Goal: Task Accomplishment & Management: Use online tool/utility

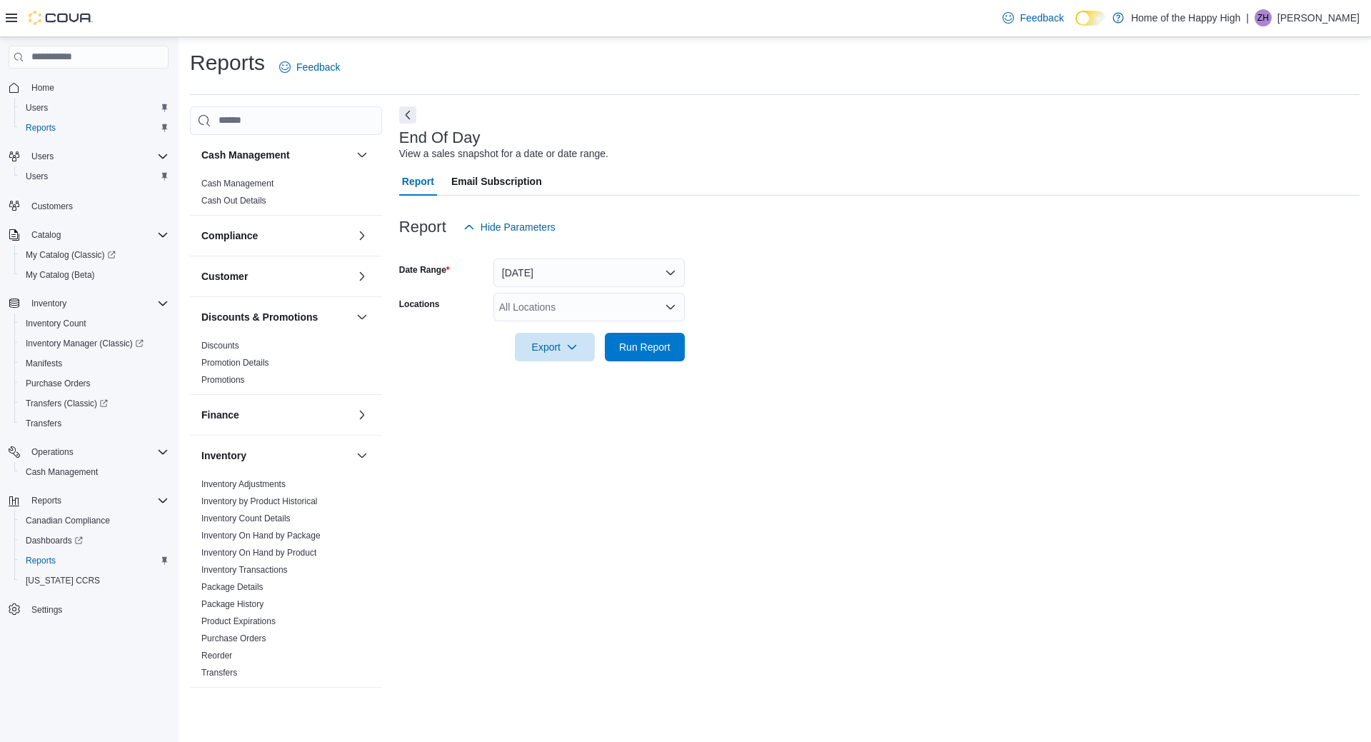
click at [12, 26] on div at bounding box center [49, 18] width 87 height 36
click at [11, 24] on icon at bounding box center [11, 17] width 11 height 11
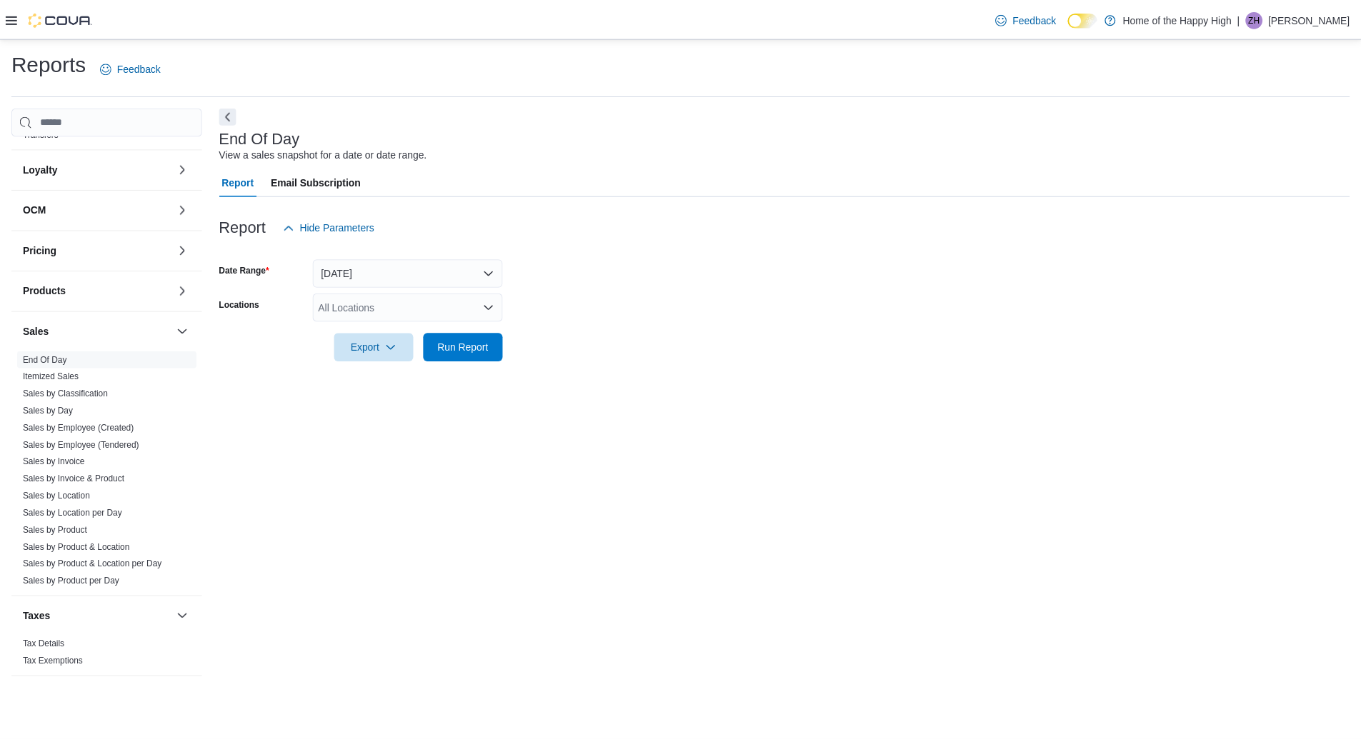
scroll to position [541, 0]
click at [15, 21] on icon at bounding box center [11, 17] width 11 height 11
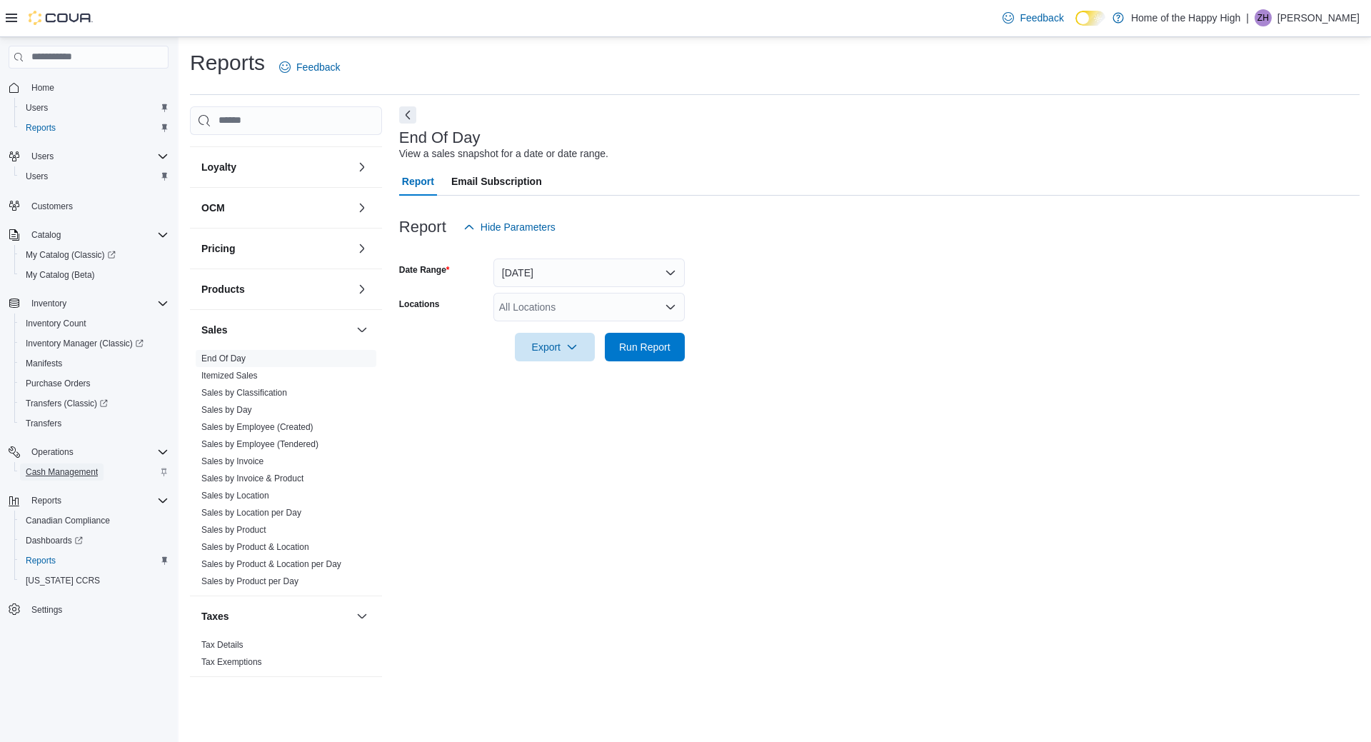
drag, startPoint x: 61, startPoint y: 462, endPoint x: 61, endPoint y: 472, distance: 10.0
click at [584, 317] on div "All Locations" at bounding box center [589, 307] width 191 height 29
type input "****"
click at [591, 329] on span "Toronto - [PERSON_NAME] Ave - Friendly Stranger" at bounding box center [667, 331] width 229 height 14
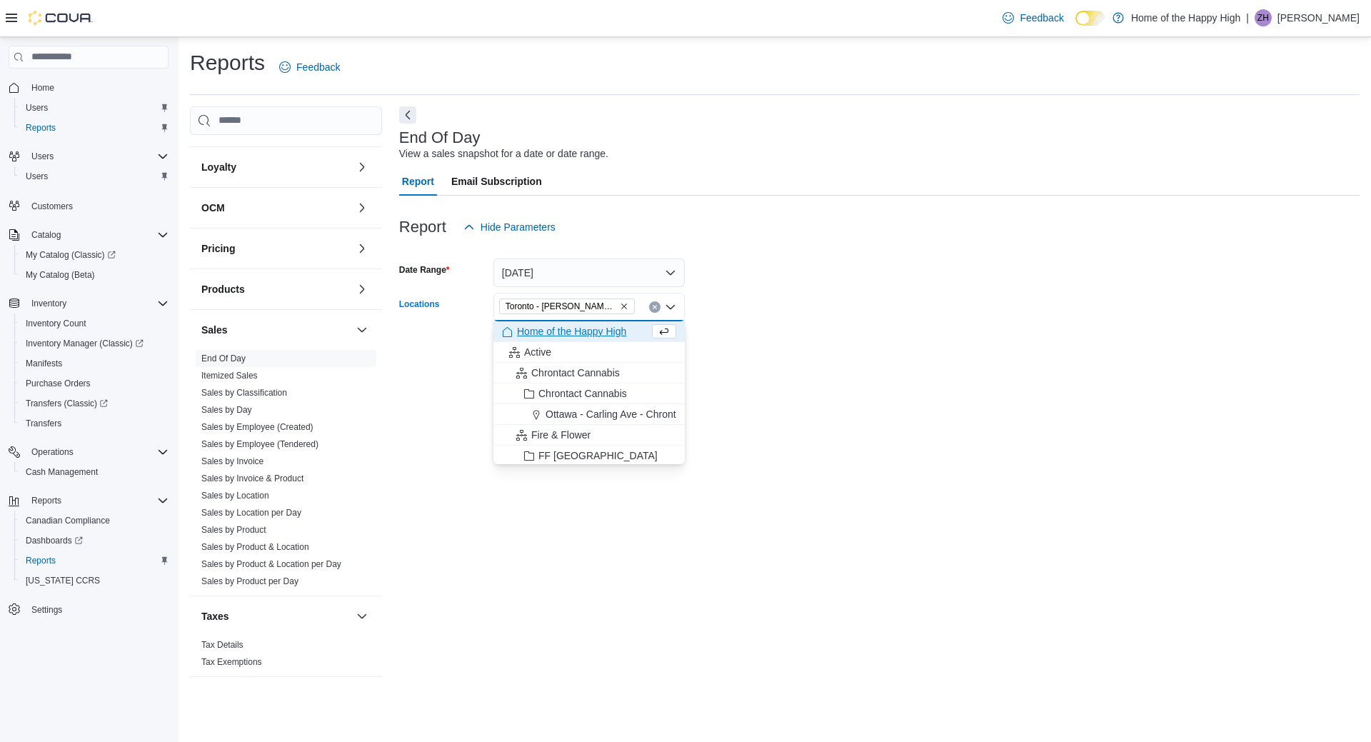
click at [877, 324] on div at bounding box center [879, 326] width 961 height 11
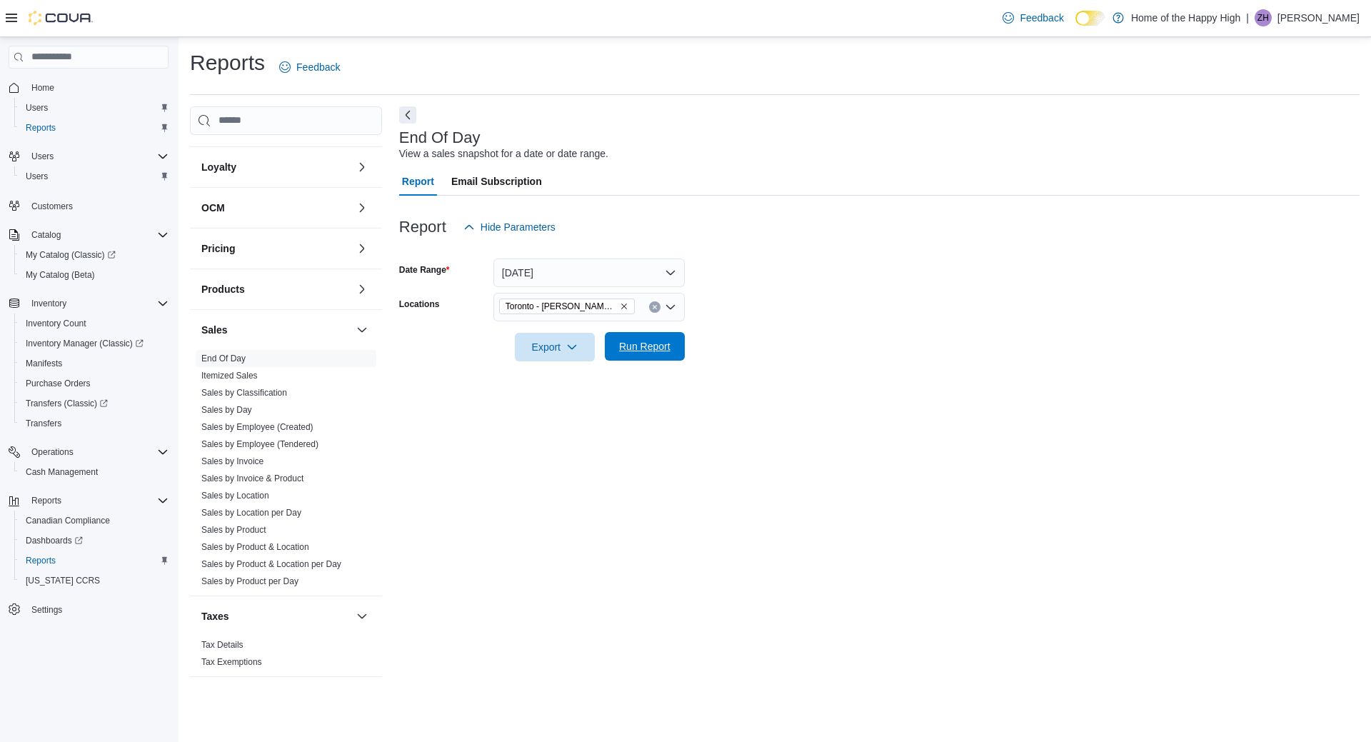
click at [647, 354] on span "Run Report" at bounding box center [645, 346] width 63 height 29
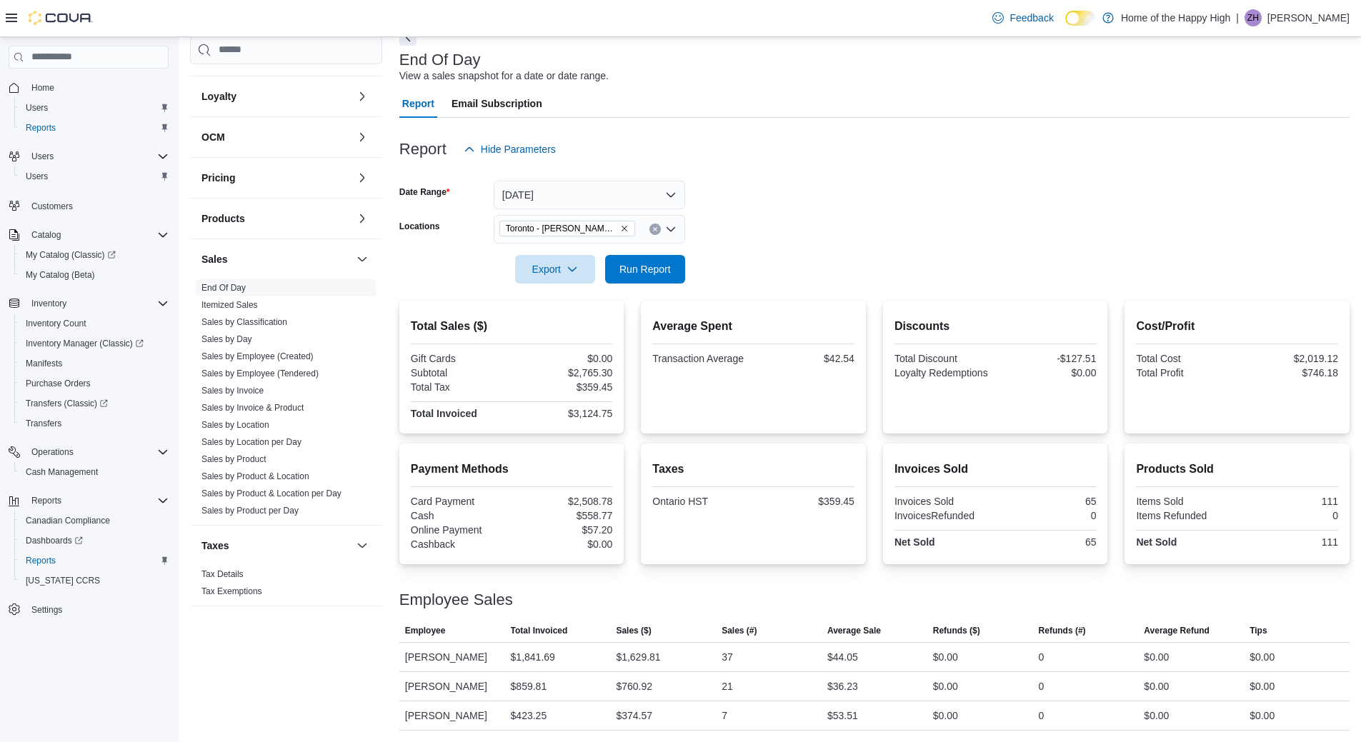
scroll to position [95, 0]
click at [646, 261] on span "Run Report" at bounding box center [644, 268] width 51 height 14
click at [636, 261] on span "Run Report" at bounding box center [644, 268] width 51 height 14
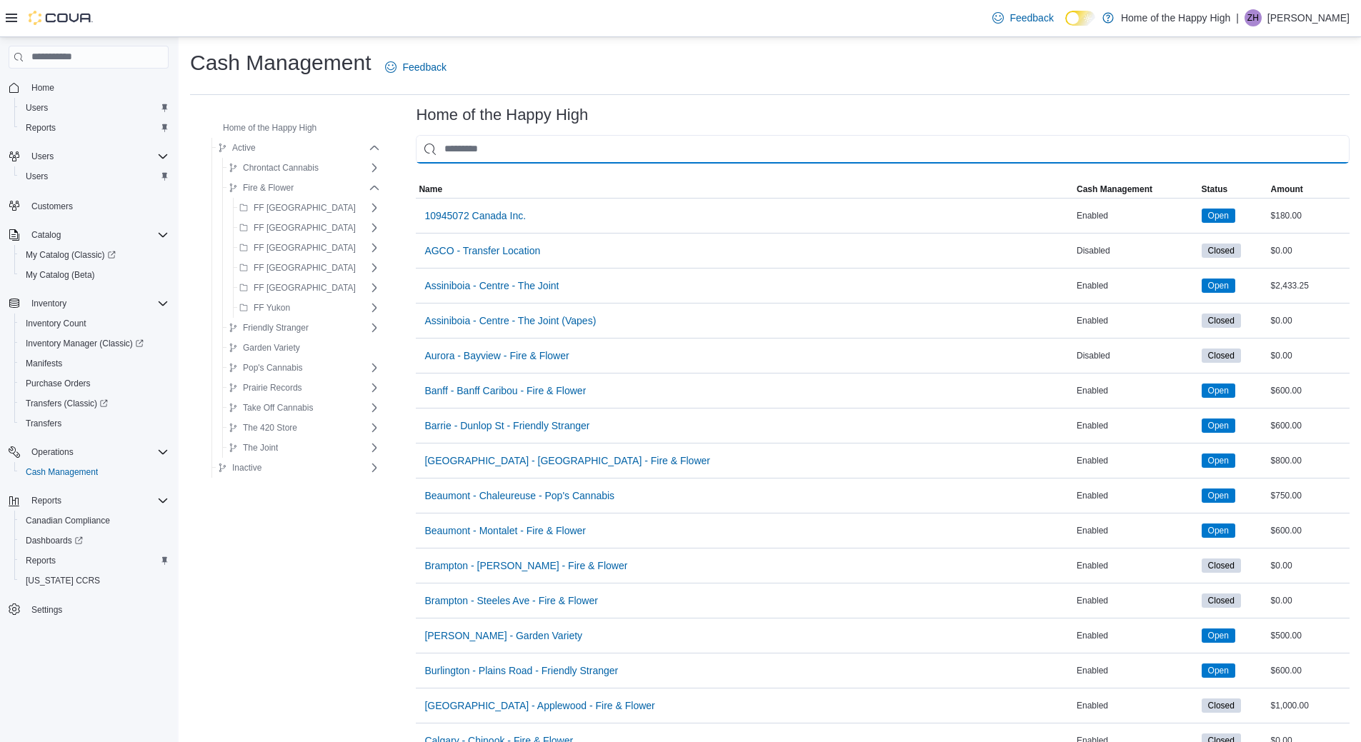
click at [477, 146] on input "This is a search bar. As you type, the results lower in the page will automatic…" at bounding box center [882, 149] width 933 height 29
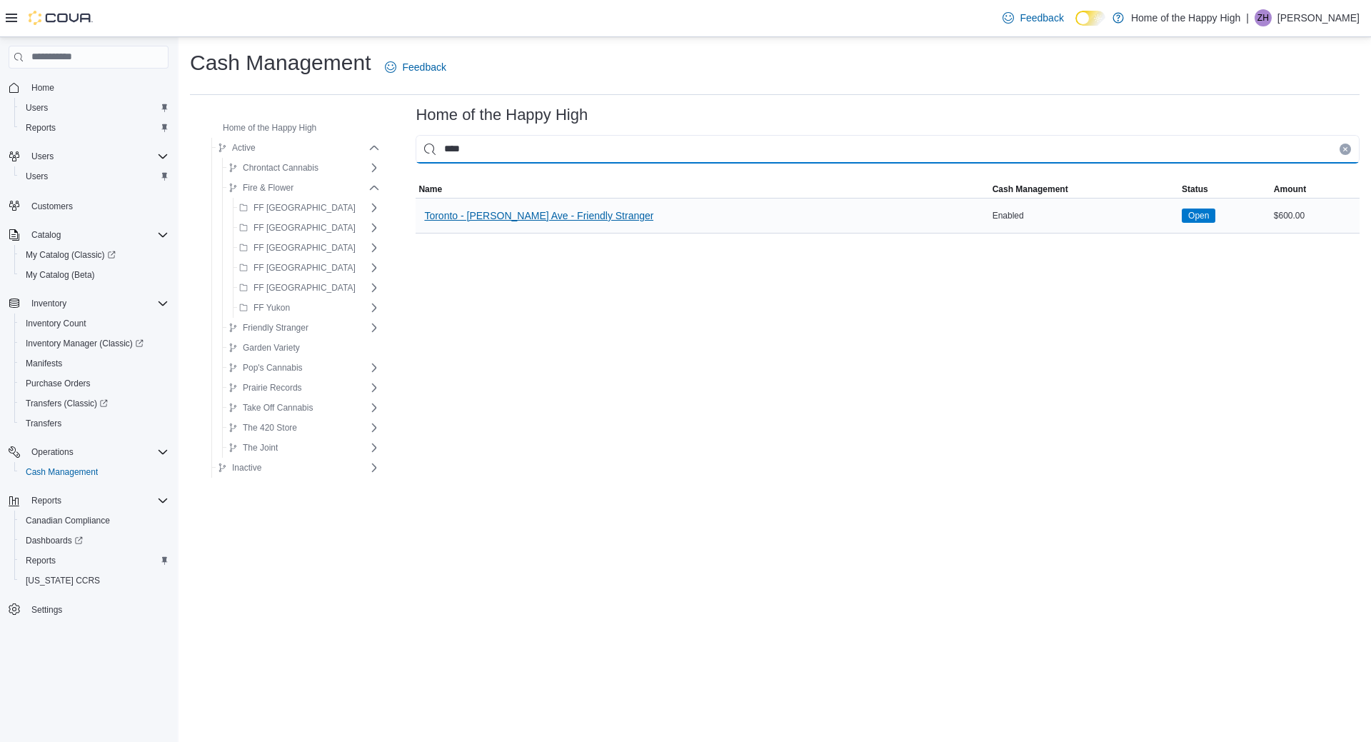
type input "****"
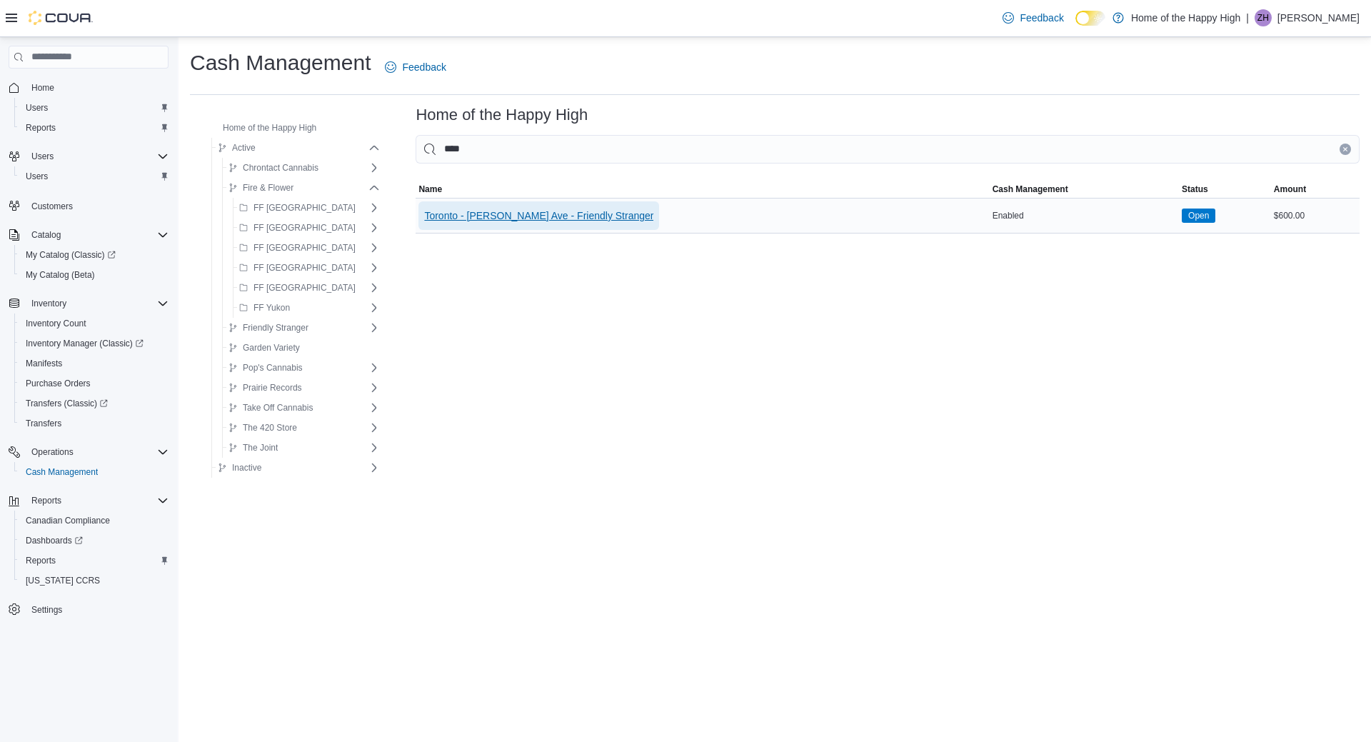
click at [481, 211] on span "Toronto - [PERSON_NAME] Ave - Friendly Stranger" at bounding box center [538, 216] width 229 height 14
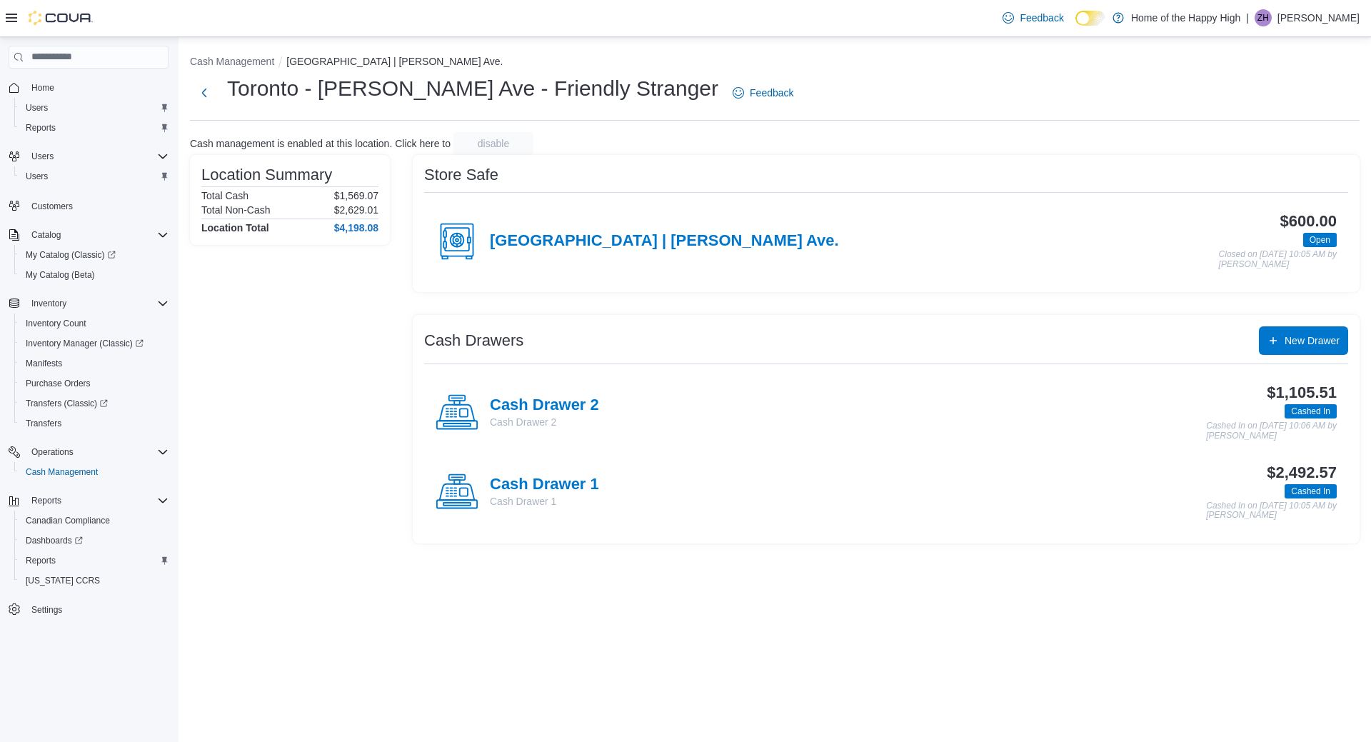
click at [993, 653] on div "Cash Management Toronto | Danforth Ave. Toronto - Danforth Ave - Friendly Stran…" at bounding box center [775, 389] width 1193 height 705
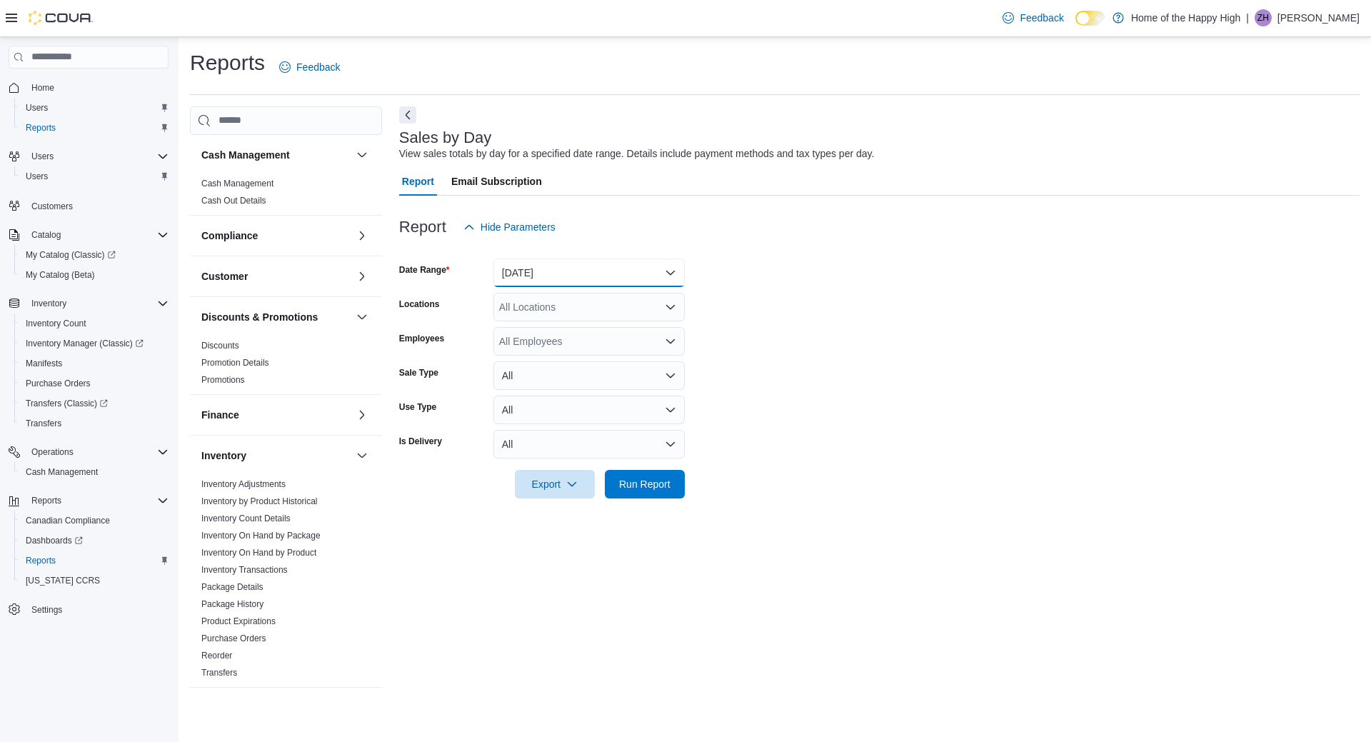
click at [557, 280] on button "Yesterday" at bounding box center [589, 273] width 191 height 29
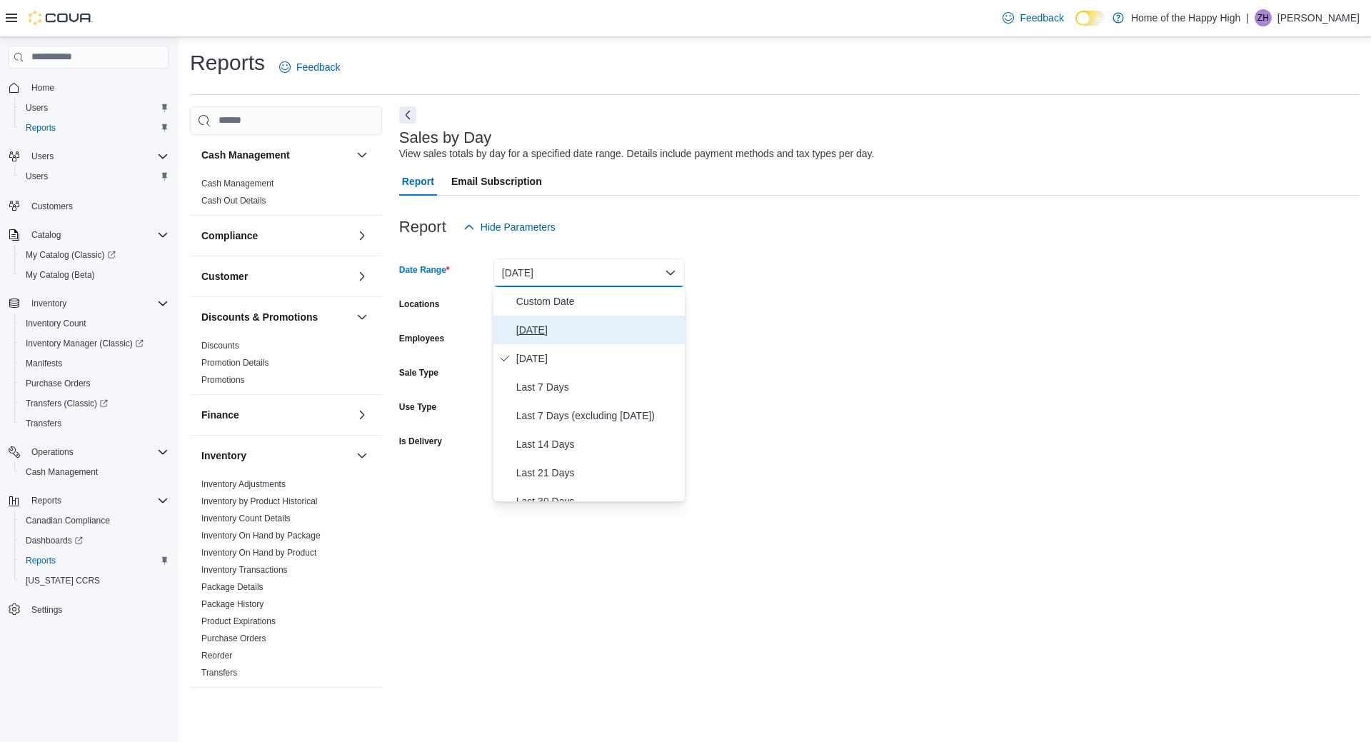
click at [556, 324] on span "[DATE]" at bounding box center [597, 329] width 163 height 17
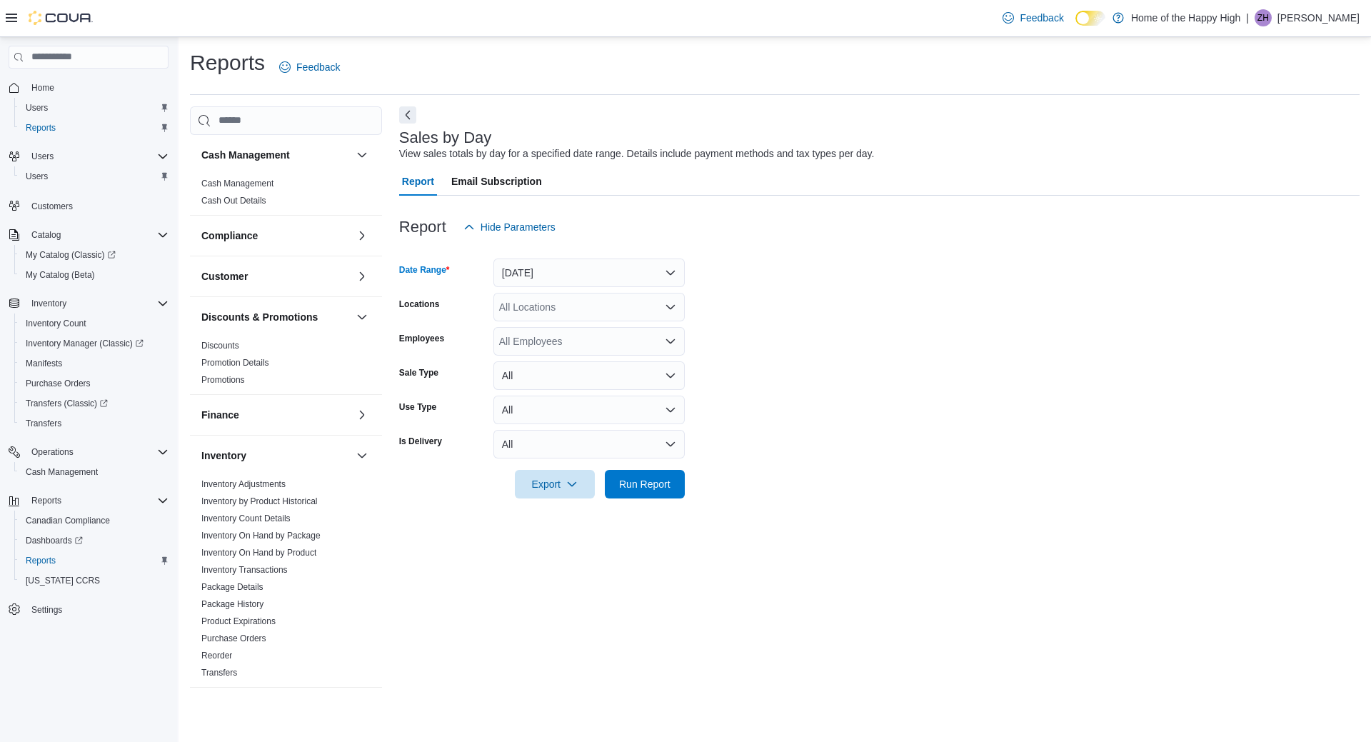
click at [544, 310] on div "All Locations" at bounding box center [589, 307] width 191 height 29
type input "****"
click at [558, 331] on span "Toronto - [PERSON_NAME] Ave - Friendly Stranger" at bounding box center [667, 331] width 229 height 14
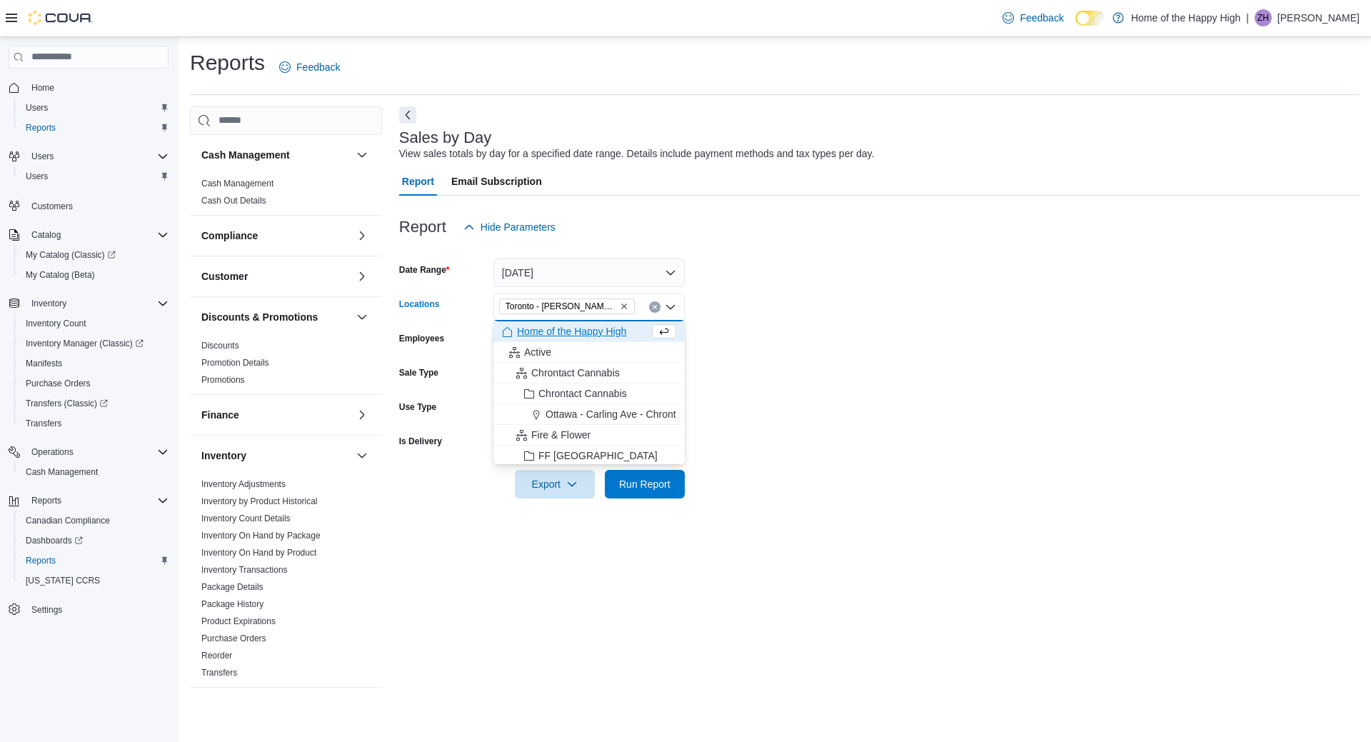
click at [888, 506] on div at bounding box center [879, 507] width 961 height 17
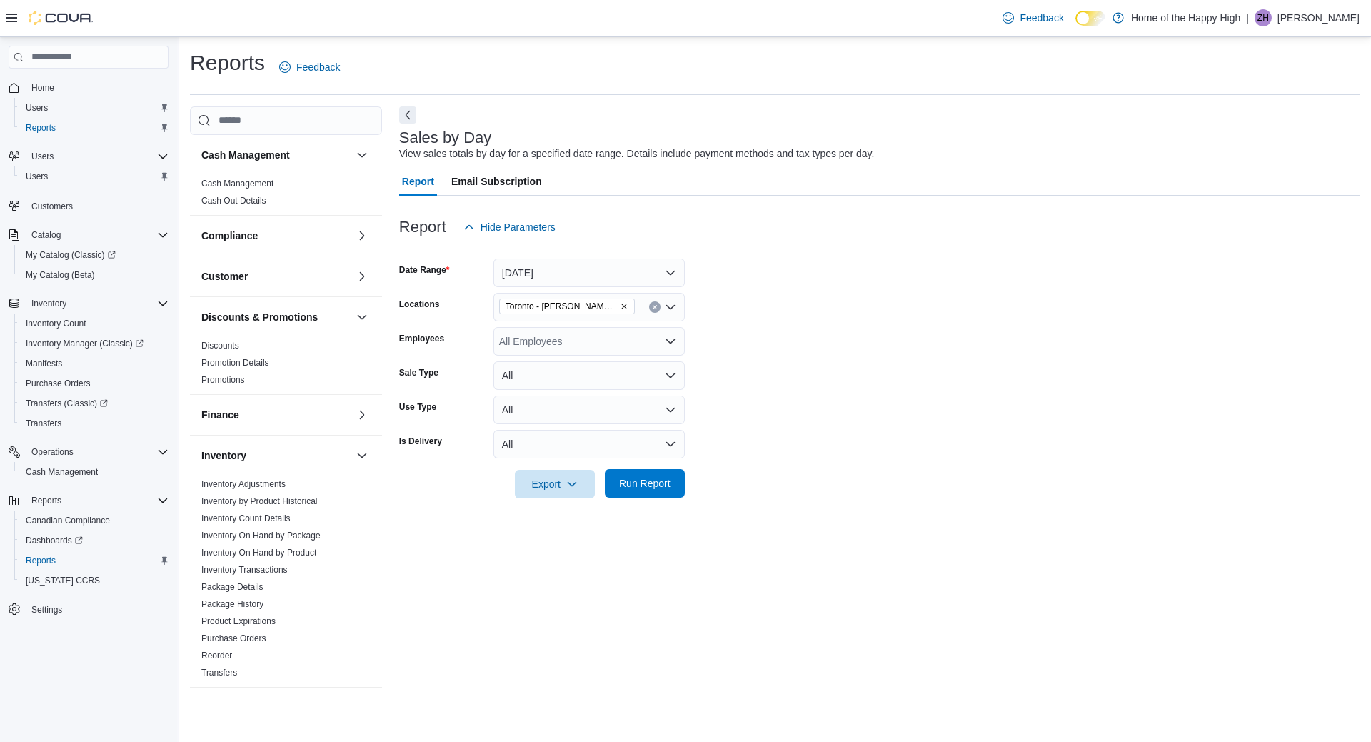
click at [623, 494] on span "Run Report" at bounding box center [645, 483] width 63 height 29
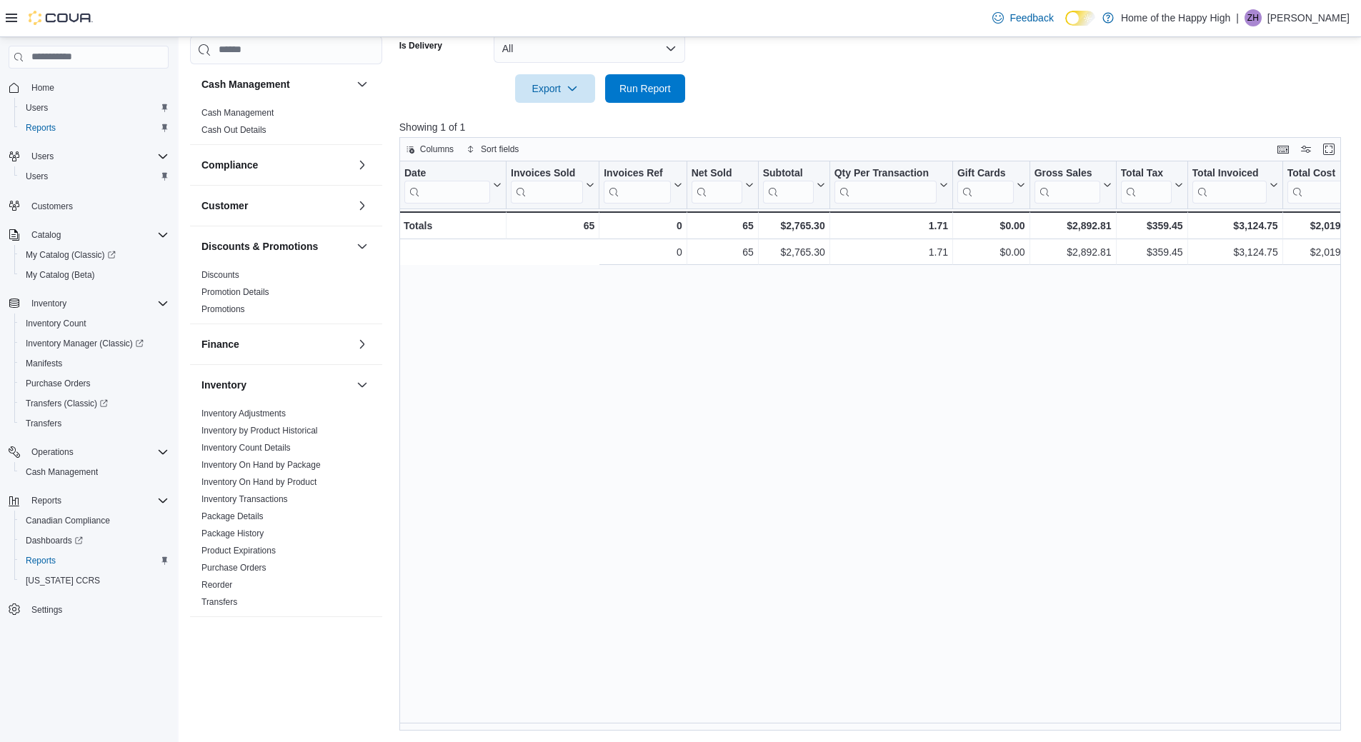
scroll to position [0, 977]
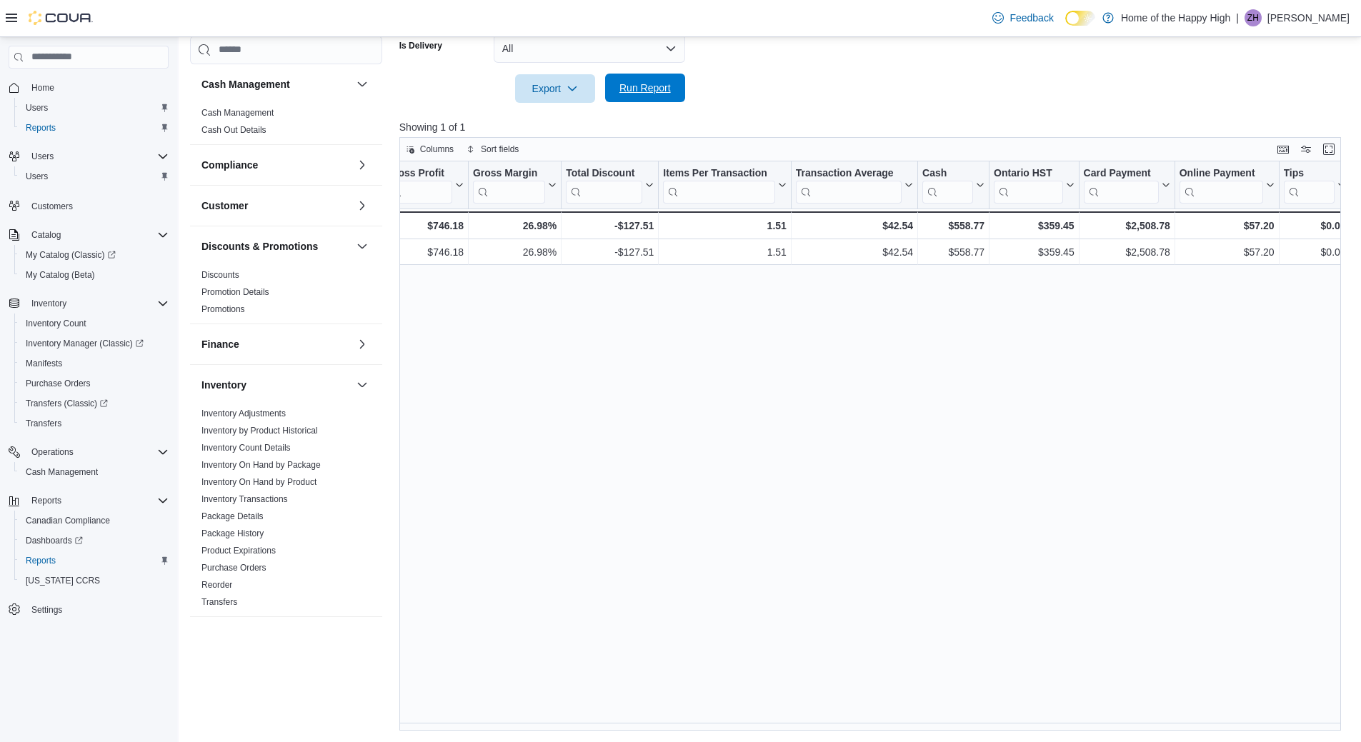
click at [650, 84] on span "Run Report" at bounding box center [644, 88] width 51 height 14
